Goal: Find specific page/section: Find specific page/section

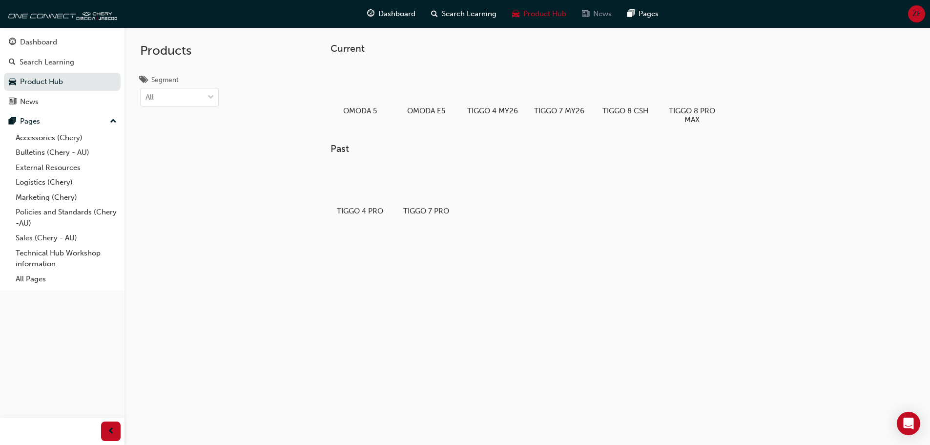
click at [606, 18] on span "News" at bounding box center [602, 13] width 19 height 11
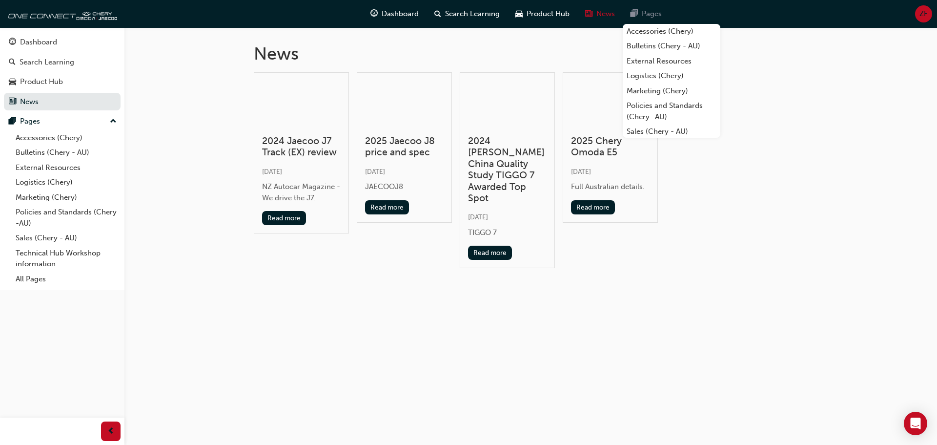
click at [631, 15] on div "Pages" at bounding box center [646, 14] width 47 height 20
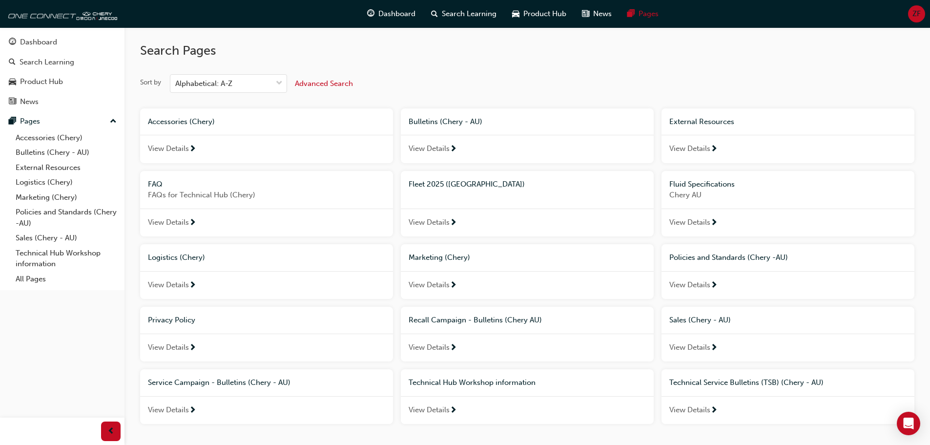
click at [462, 189] on div "Fleet 2025 ([GEOGRAPHIC_DATA])" at bounding box center [527, 184] width 237 height 11
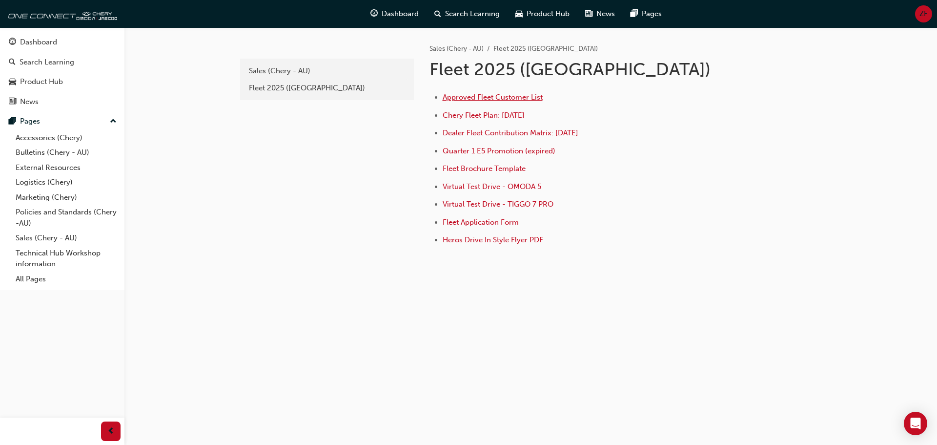
click at [513, 98] on span "Approved Fleet Customer List" at bounding box center [493, 97] width 100 height 9
